Goal: Transaction & Acquisition: Purchase product/service

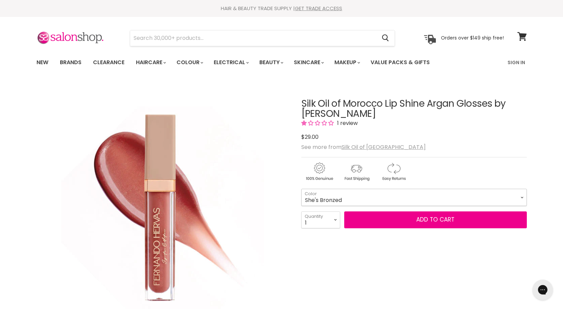
click at [520, 195] on select "She's Bronzed Not Too Much Moroccan Summer Nude #1 - Light Beige Nude Nude #2 -…" at bounding box center [413, 197] width 225 height 17
click at [301, 189] on select "She's Bronzed Not Too Much Moroccan Summer Nude #1 - Light Beige Nude Nude #2 -…" at bounding box center [413, 197] width 225 height 17
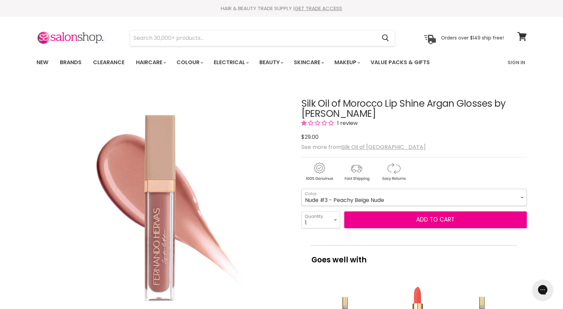
click at [522, 198] on select "She's Bronzed Not Too Much Moroccan Summer Nude #1 - Light Beige Nude Nude #2 -…" at bounding box center [413, 197] width 225 height 17
click at [301, 189] on select "She's Bronzed Not Too Much Moroccan Summer Nude #1 - Light Beige Nude Nude #2 -…" at bounding box center [413, 197] width 225 height 17
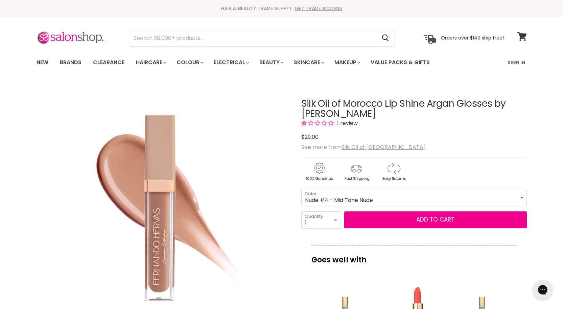
click at [350, 122] on span "1 review" at bounding box center [346, 123] width 23 height 8
click at [521, 197] on select "She's Bronzed Not Too Much Moroccan Summer Nude #1 - Light Beige Nude Nude #2 -…" at bounding box center [413, 197] width 225 height 17
click at [301, 189] on select "She's Bronzed Not Too Much Moroccan Summer Nude #1 - Light Beige Nude Nude #2 -…" at bounding box center [413, 197] width 225 height 17
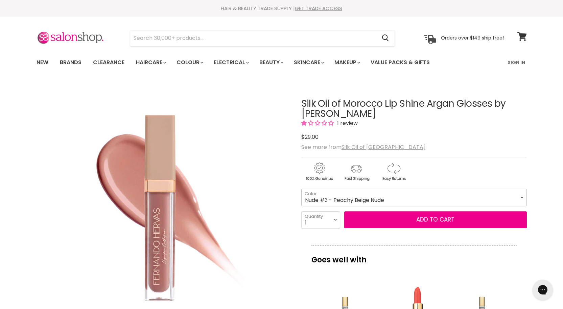
click at [522, 197] on select "She's Bronzed Not Too Much Moroccan Summer Nude #1 - Light Beige Nude Nude #2 -…" at bounding box center [413, 197] width 225 height 17
click at [301, 189] on select "She's Bronzed Not Too Much Moroccan Summer Nude #1 - Light Beige Nude Nude #2 -…" at bounding box center [413, 197] width 225 height 17
select select "Nude #4 - Mid Tone Nude"
